Goal: Task Accomplishment & Management: Complete application form

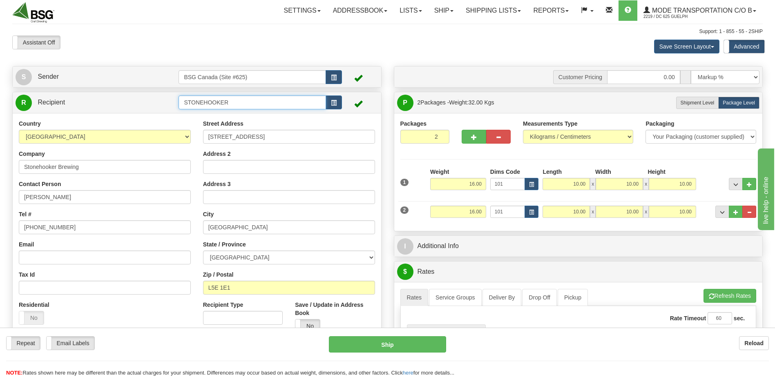
drag, startPoint x: 176, startPoint y: 93, endPoint x: 68, endPoint y: 77, distance: 109.9
click at [74, 77] on div "S Sender BSG Canada (Site #625)" at bounding box center [196, 233] width 381 height 335
click at [254, 135] on div "Country [GEOGRAPHIC_DATA] [GEOGRAPHIC_DATA] [GEOGRAPHIC_DATA] [GEOGRAPHIC_DATA]…" at bounding box center [197, 229] width 368 height 232
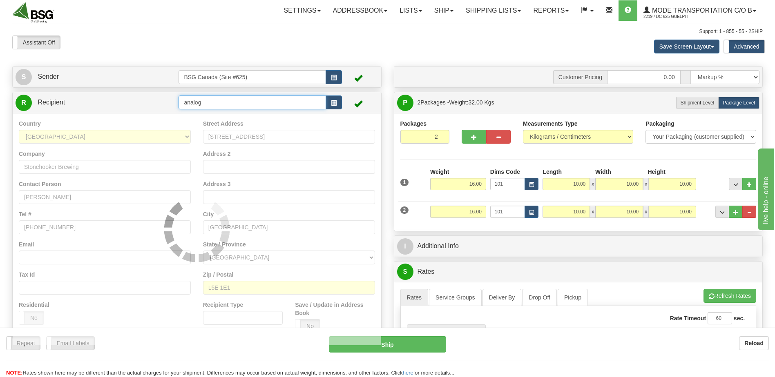
click at [275, 100] on input "analog" at bounding box center [251, 103] width 147 height 14
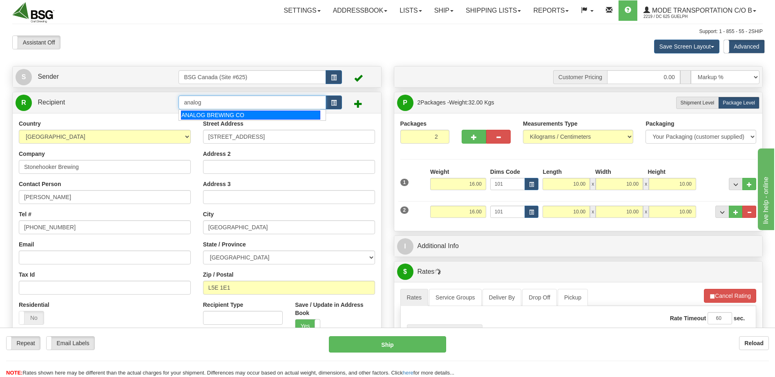
drag, startPoint x: 242, startPoint y: 118, endPoint x: 255, endPoint y: 116, distance: 13.2
click at [243, 117] on div "ANALOG BREWING CO" at bounding box center [250, 115] width 139 height 9
type input "ANALOG BREWING CO"
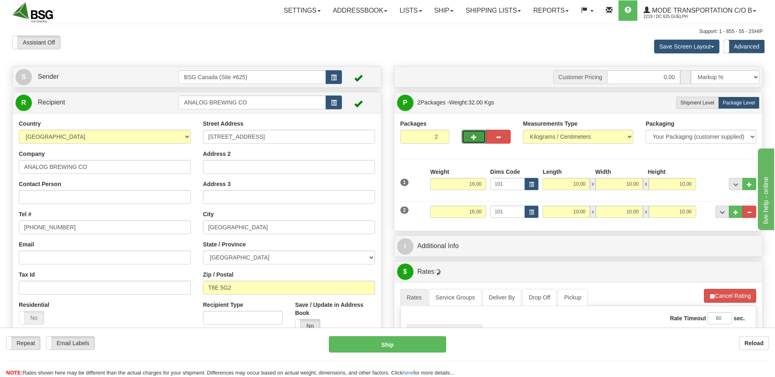
click at [471, 137] on button "button" at bounding box center [473, 137] width 25 height 14
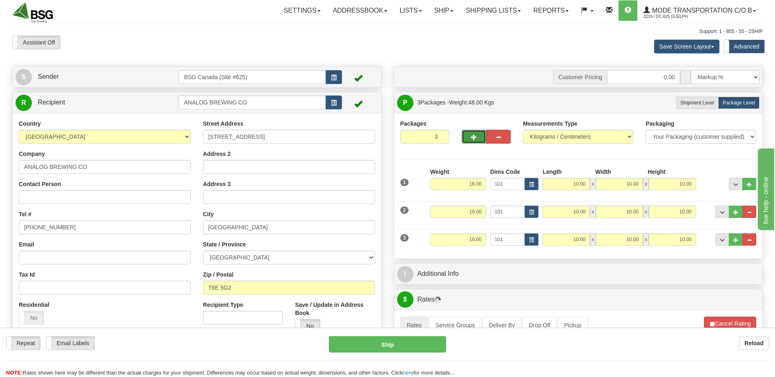
click at [471, 137] on span "button" at bounding box center [474, 137] width 6 height 5
type input "4"
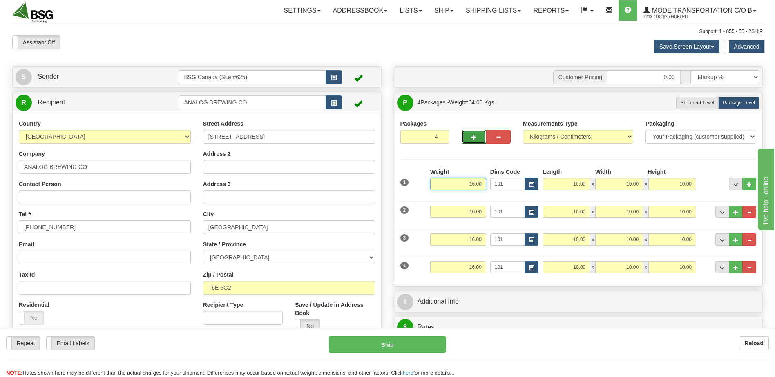
drag, startPoint x: 458, startPoint y: 182, endPoint x: 506, endPoint y: 184, distance: 48.7
click at [497, 184] on div "1 Weight 16.00 Dims Code 101" at bounding box center [578, 182] width 360 height 29
click at [473, 210] on input "16.00" at bounding box center [458, 212] width 56 height 12
type input "44.00"
drag, startPoint x: 466, startPoint y: 214, endPoint x: 500, endPoint y: 212, distance: 34.8
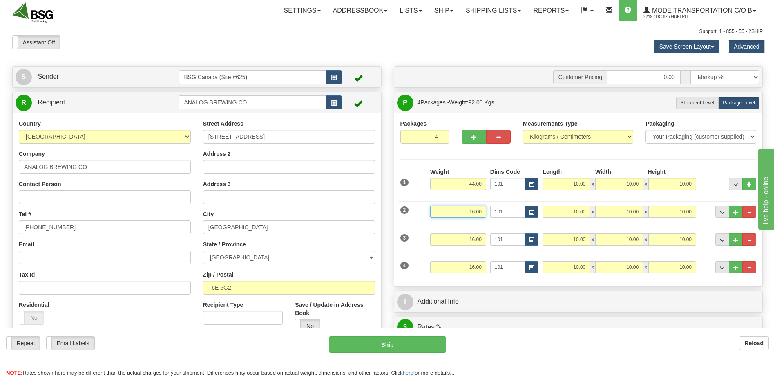
click at [494, 212] on div "2 Weight 16.00 Dims Code 101 Length Width x" at bounding box center [578, 210] width 360 height 27
click at [469, 239] on input "16.00" at bounding box center [458, 240] width 56 height 12
type input "44.00"
drag, startPoint x: 484, startPoint y: 239, endPoint x: 515, endPoint y: 238, distance: 31.0
click at [493, 239] on div "3 Weight 16.00 Dims Code 101 Length Width x" at bounding box center [578, 238] width 360 height 27
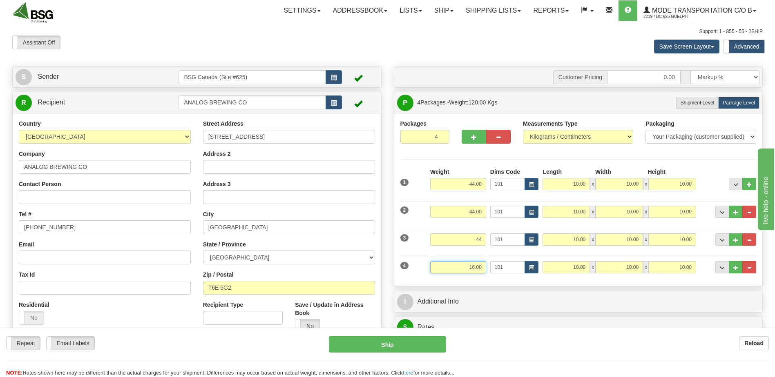
click at [470, 268] on input "16.00" at bounding box center [458, 267] width 56 height 12
type input "44.00"
drag, startPoint x: 467, startPoint y: 268, endPoint x: 515, endPoint y: 265, distance: 47.9
click at [501, 268] on div "4 Weight 16.00 Dims Code 101 Length Width x" at bounding box center [578, 266] width 360 height 27
click at [449, 225] on div "1 Weight 44.00 Dims Code 101" at bounding box center [578, 224] width 356 height 113
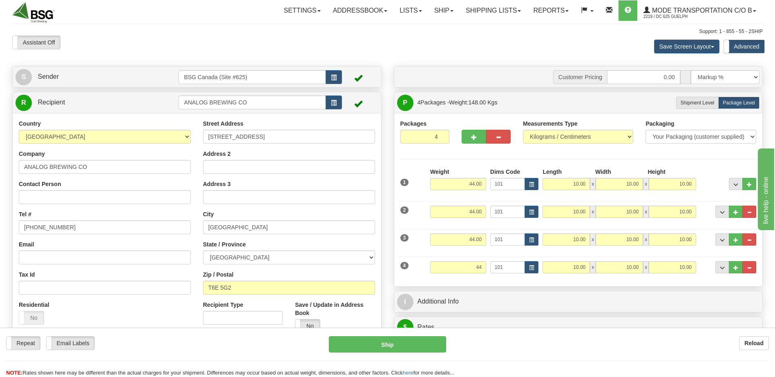
type input "44.00"
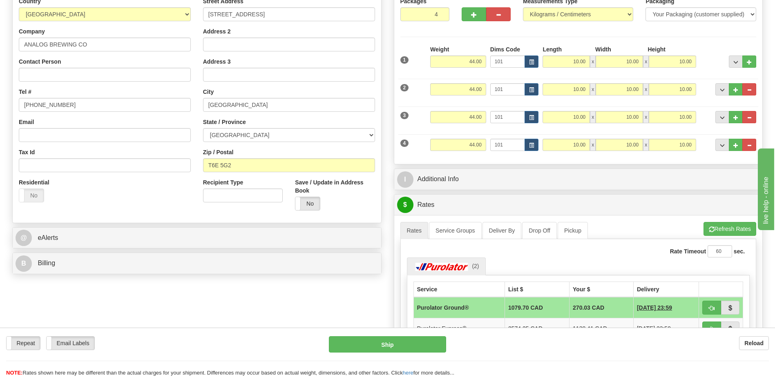
scroll to position [204, 0]
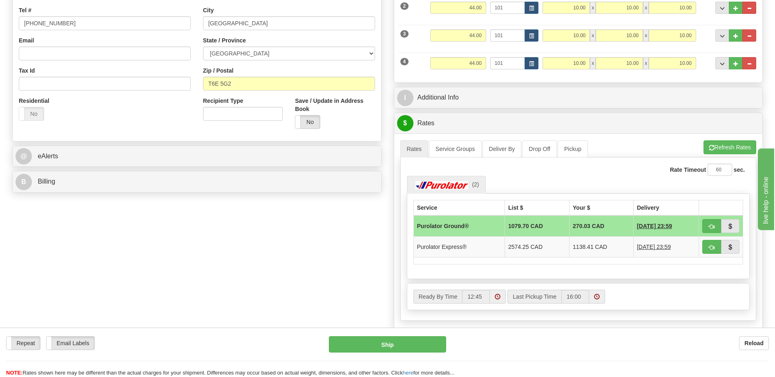
click at [652, 227] on span "[DATE] 23:59" at bounding box center [654, 226] width 35 height 8
